Goal: Obtain resource: Download file/media

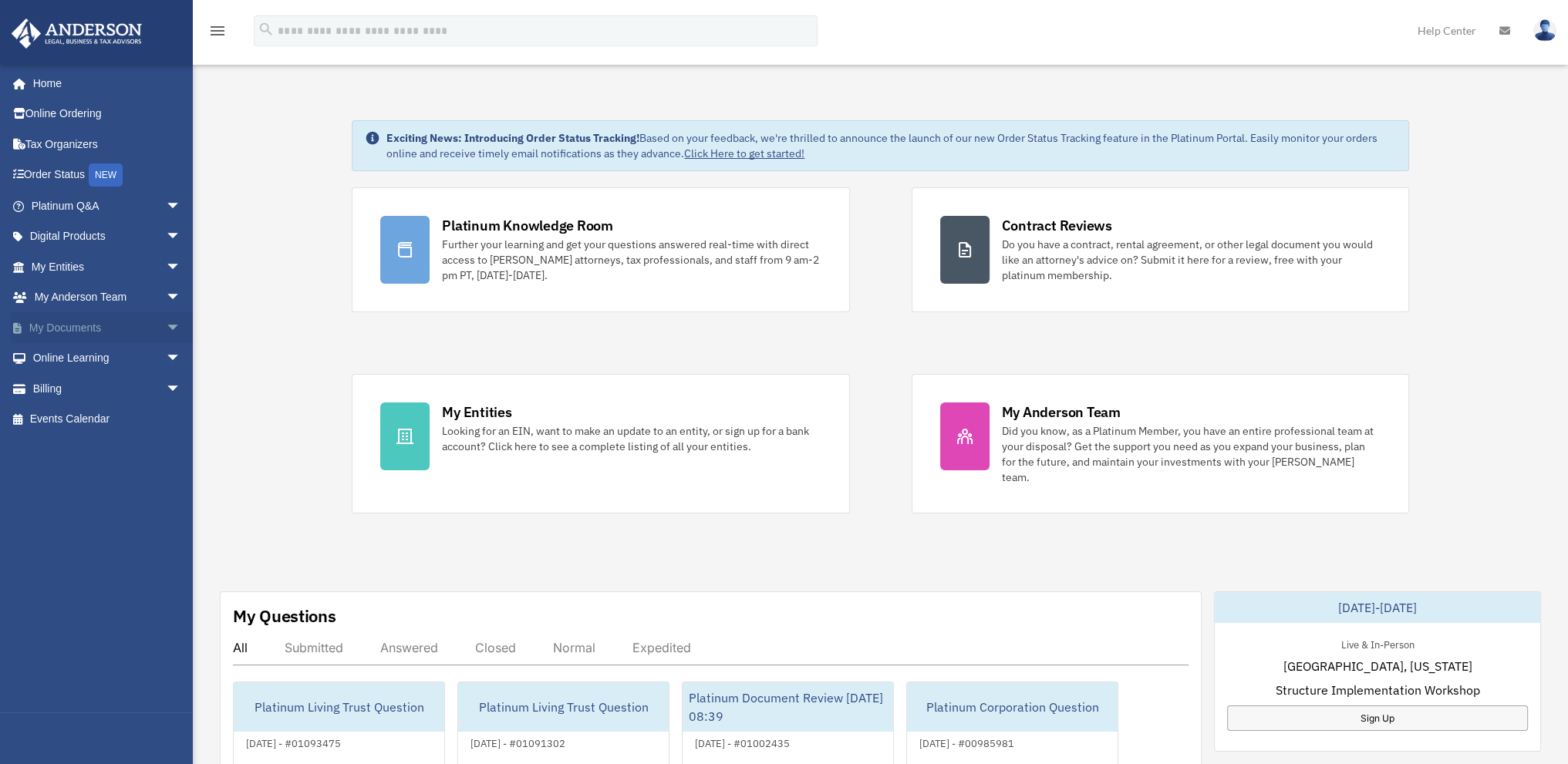
click at [76, 330] on link "My Documents arrow_drop_down" at bounding box center [108, 328] width 194 height 31
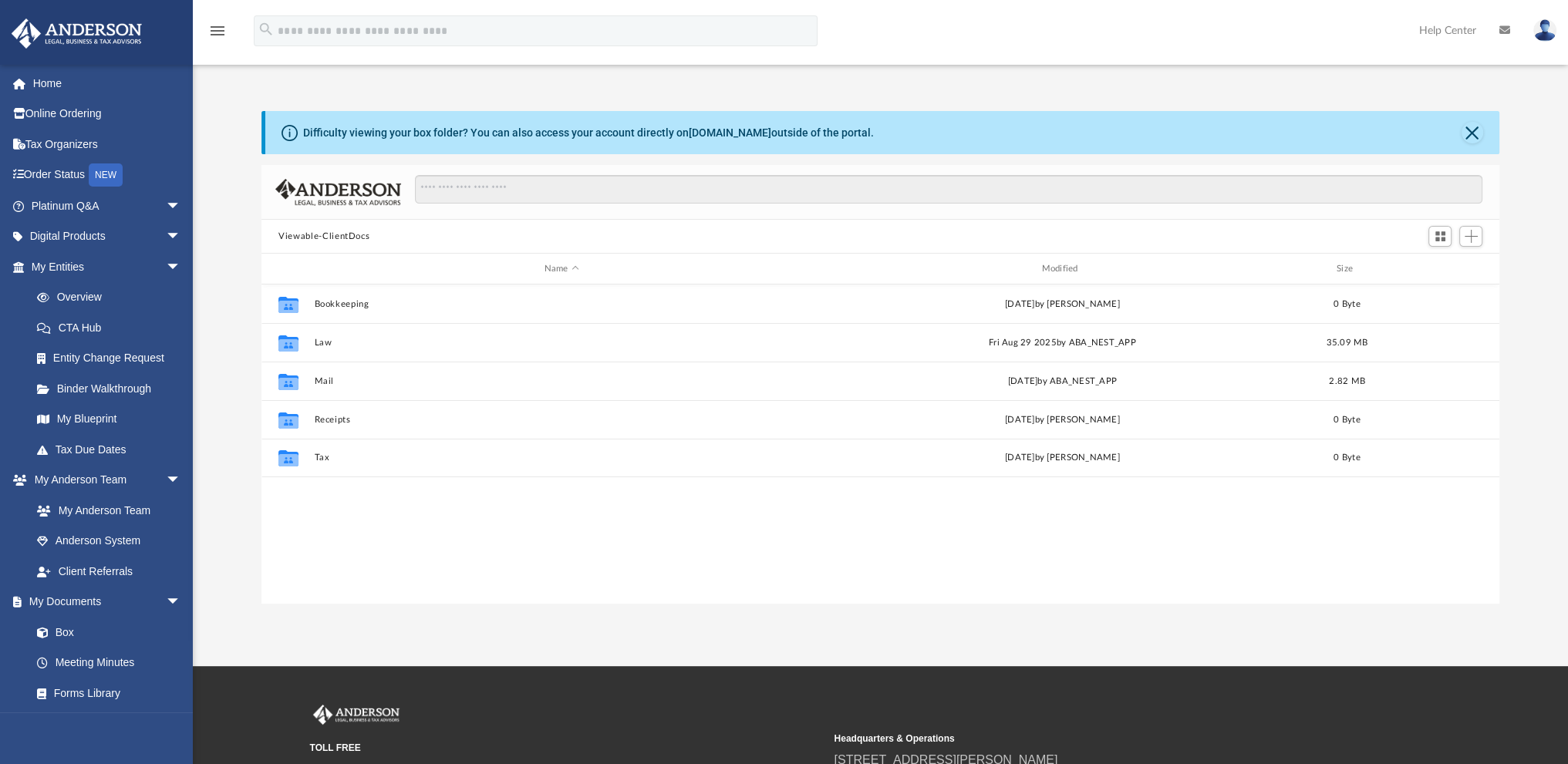
scroll to position [338, 1225]
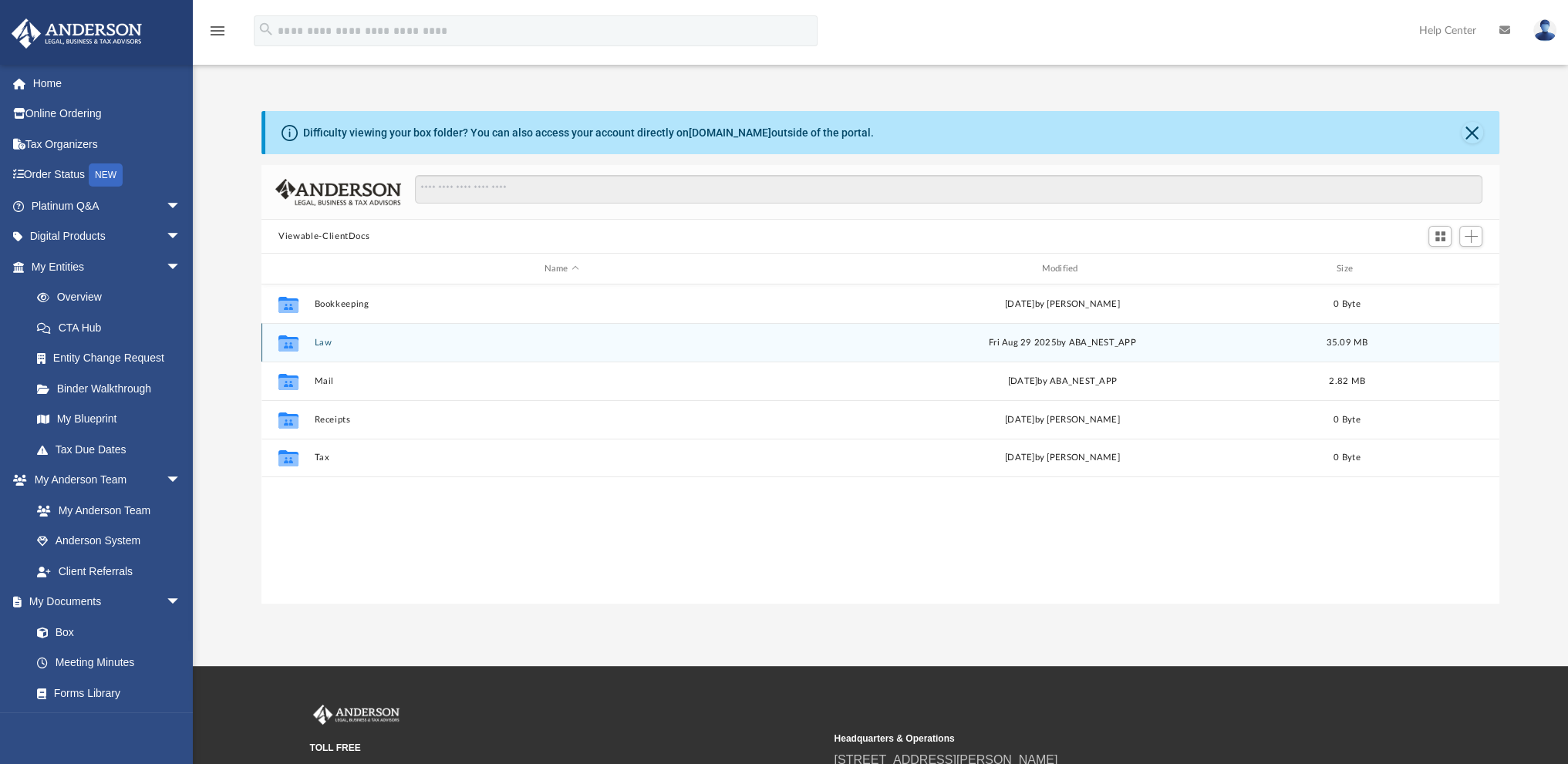
click at [329, 345] on button "Law" at bounding box center [562, 343] width 494 height 10
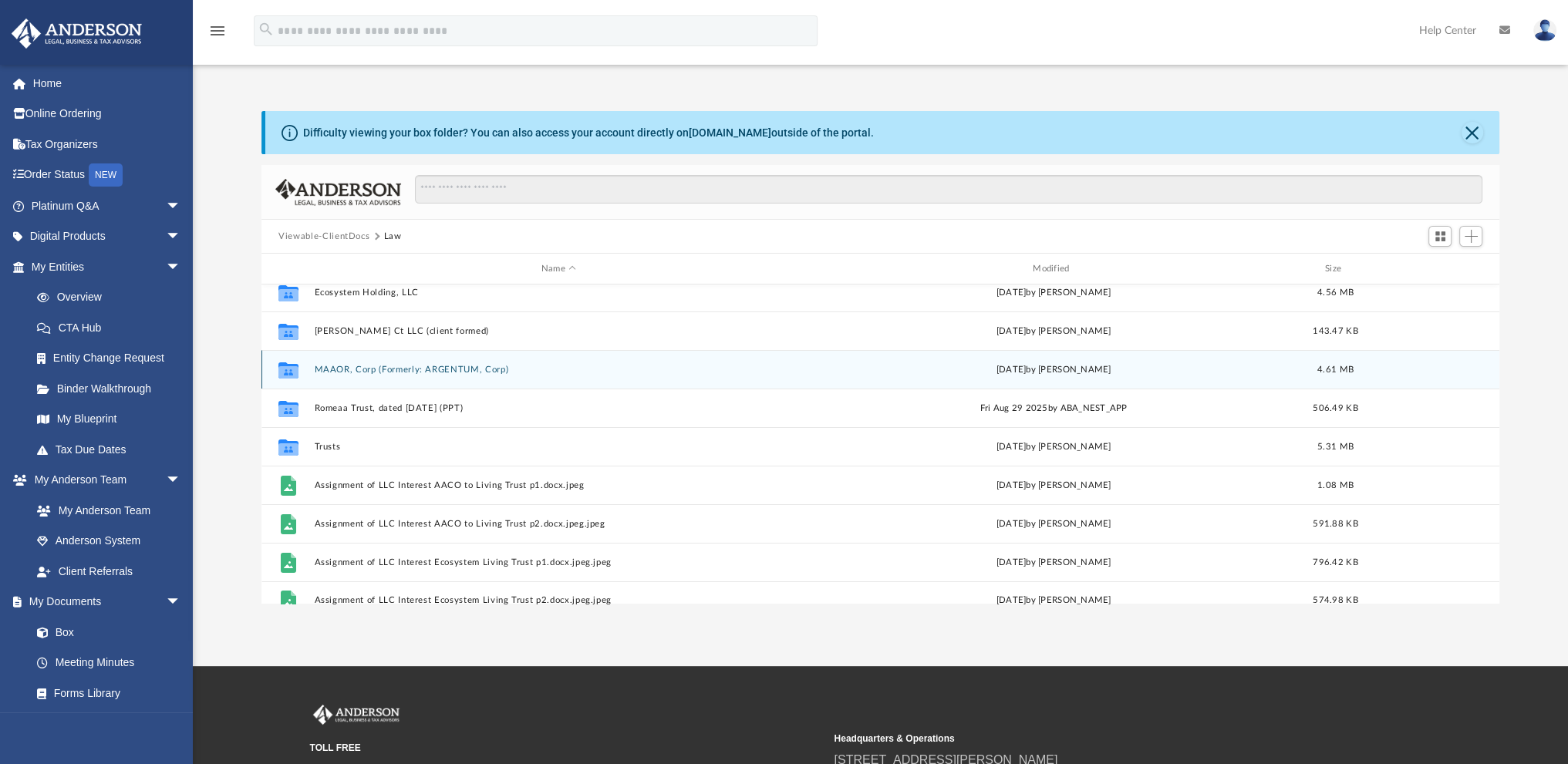
scroll to position [105, 0]
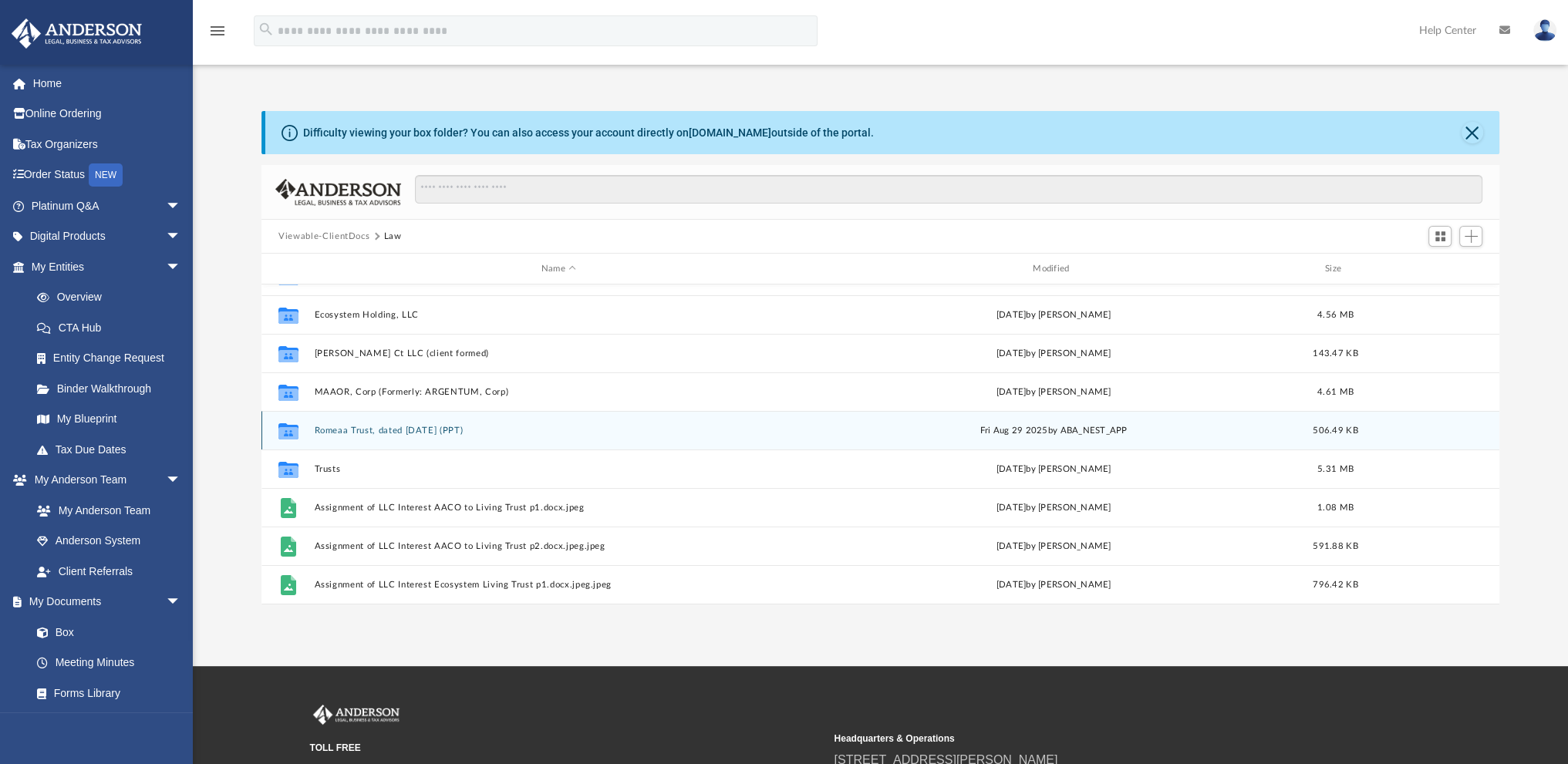
click at [329, 425] on button "Romeaa Trust, dated August 4, 2025 (PPT)" at bounding box center [559, 430] width 489 height 10
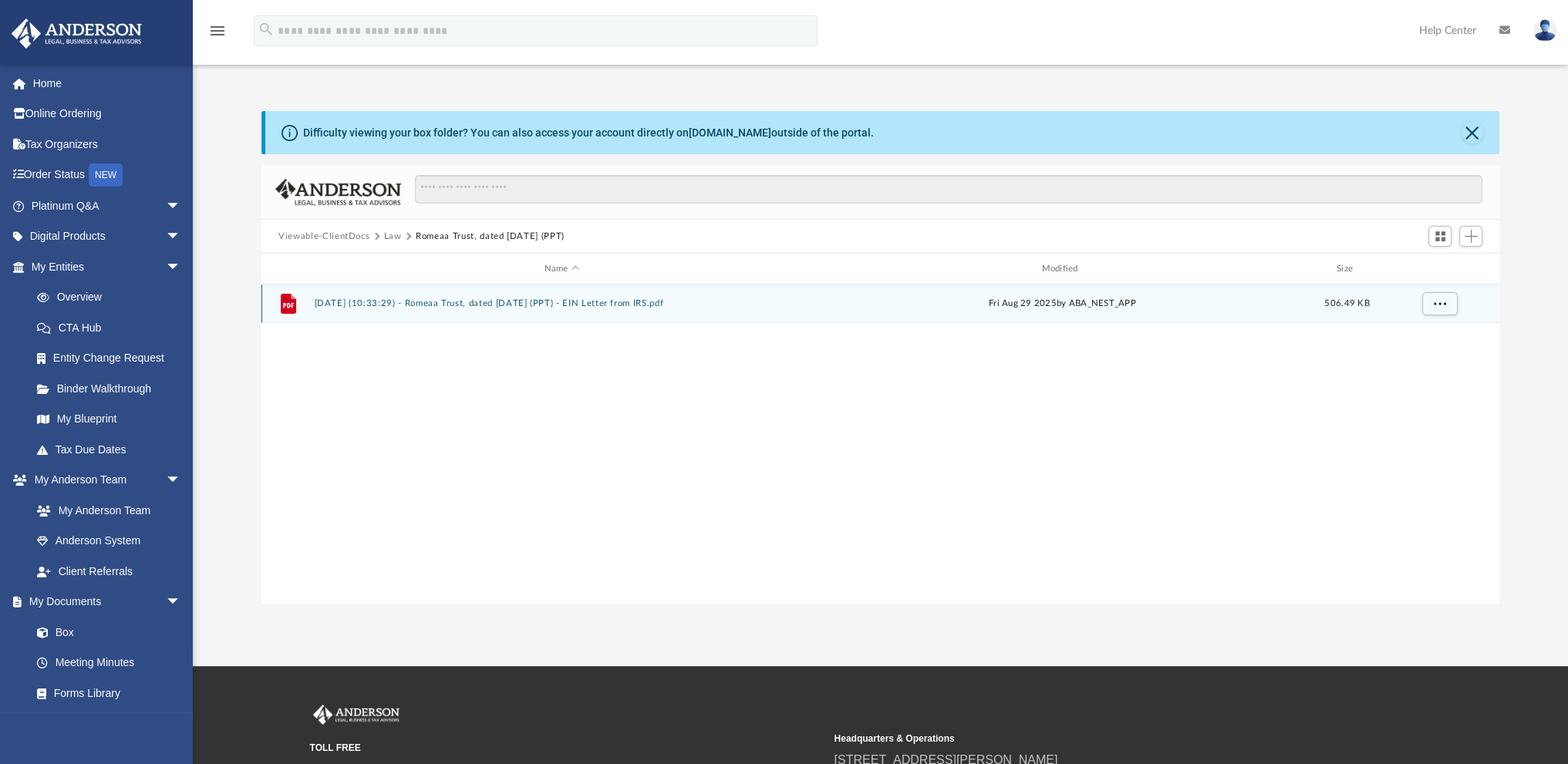
scroll to position [0, 0]
